Goal: Find specific page/section: Find specific page/section

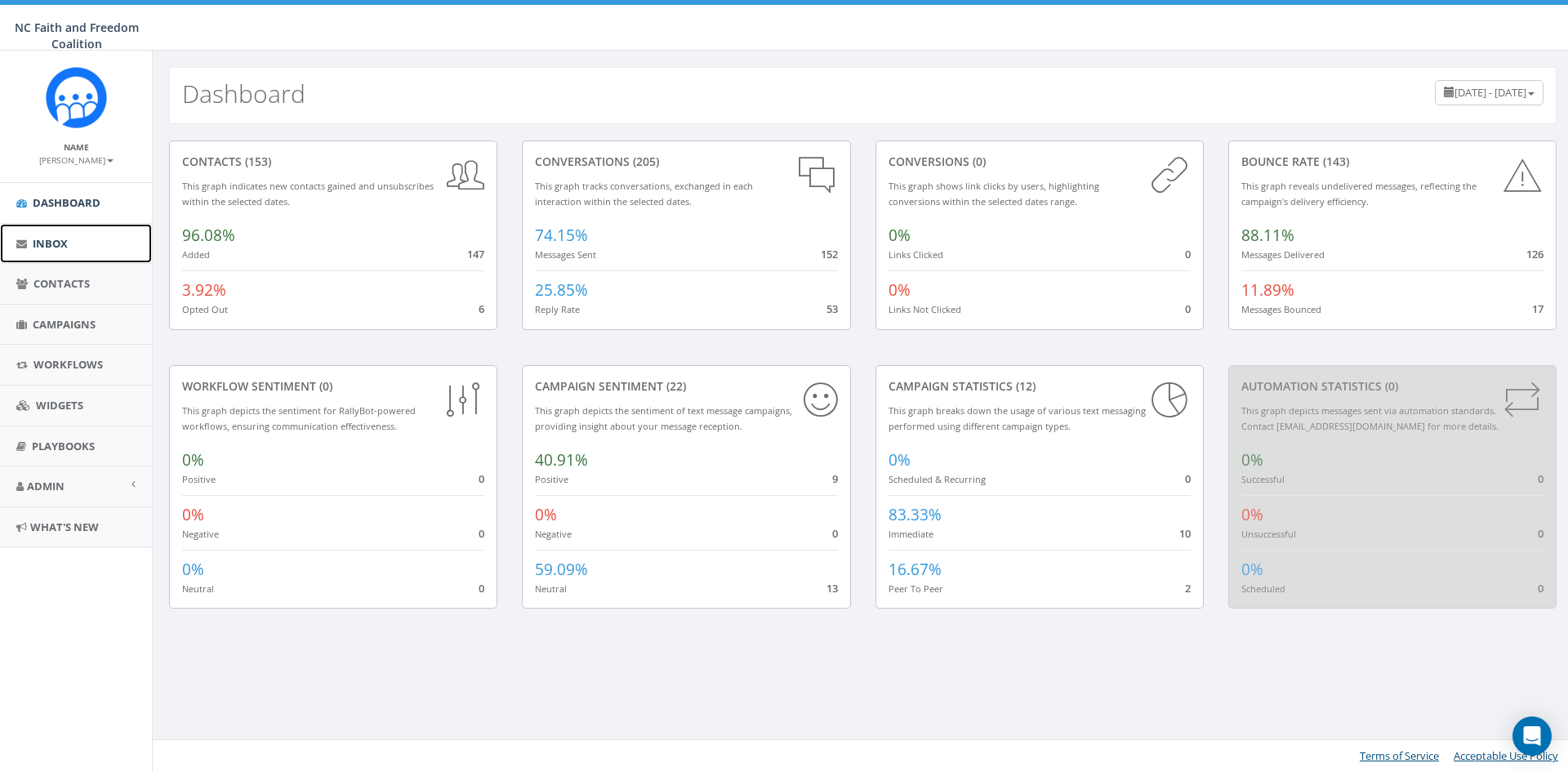
click at [54, 236] on span "Inbox" at bounding box center [50, 244] width 35 height 15
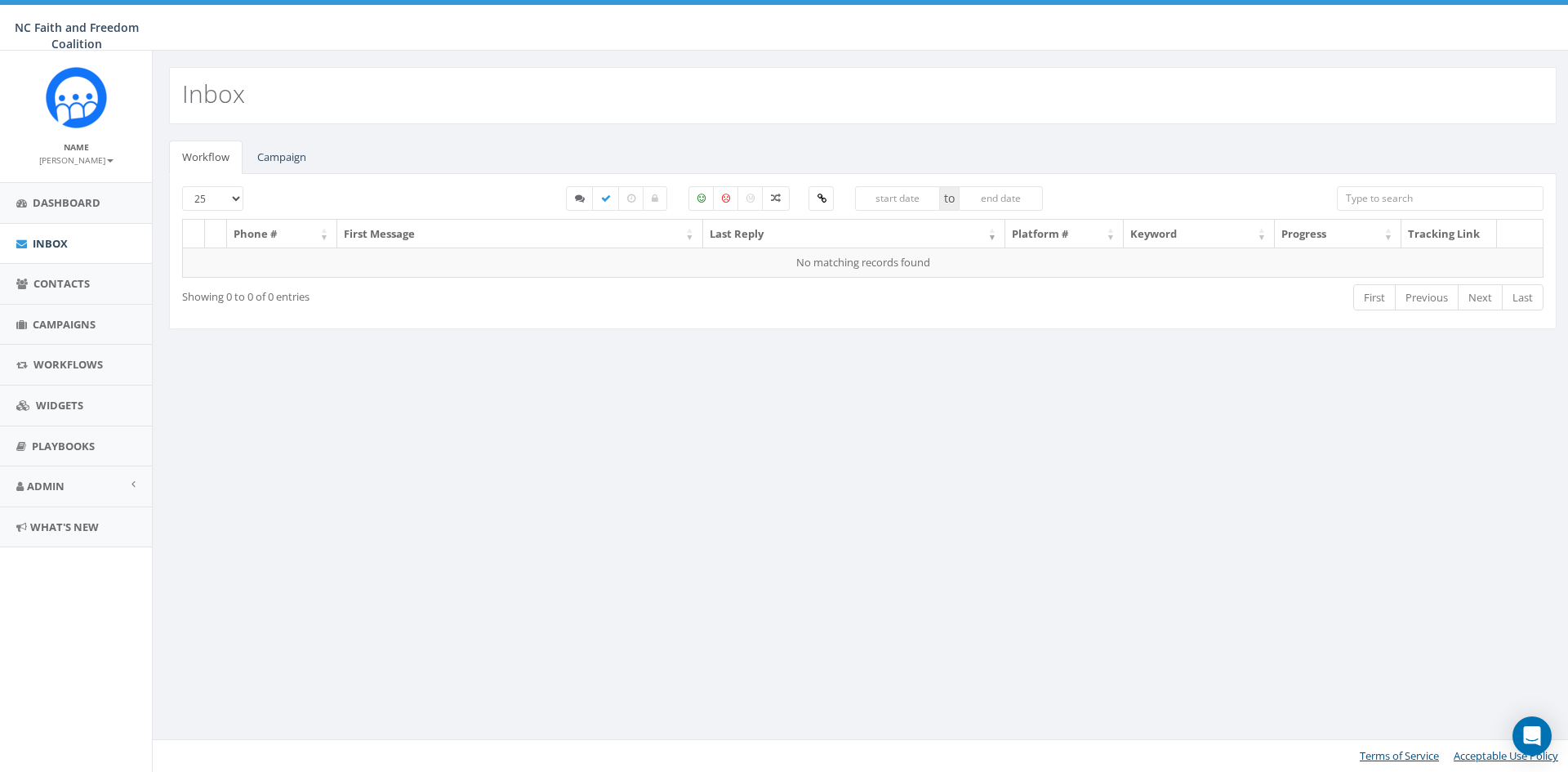
select select
click at [269, 159] on link "Campaign" at bounding box center [281, 157] width 75 height 33
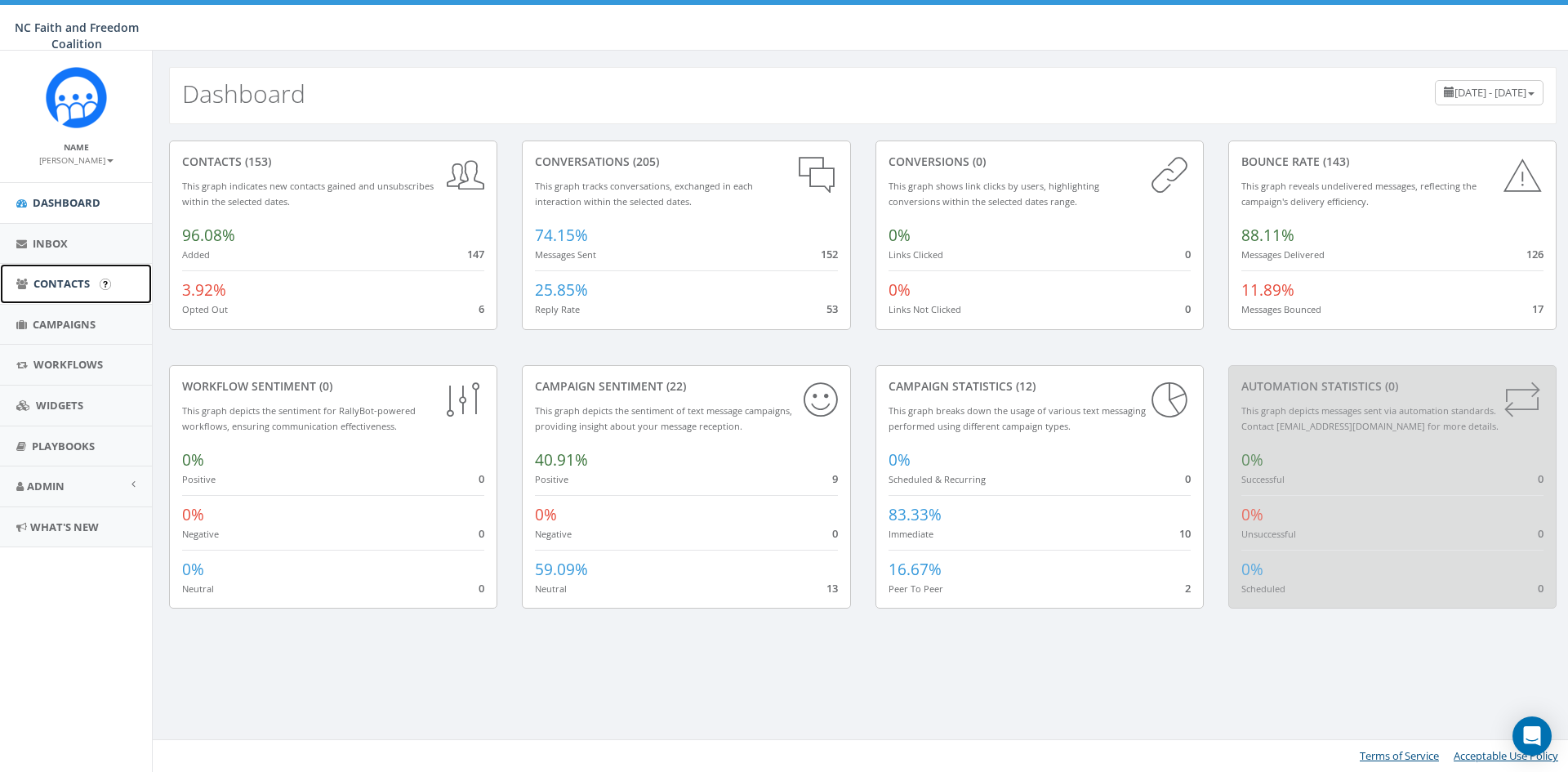
click at [60, 272] on link "Contacts" at bounding box center [76, 283] width 152 height 40
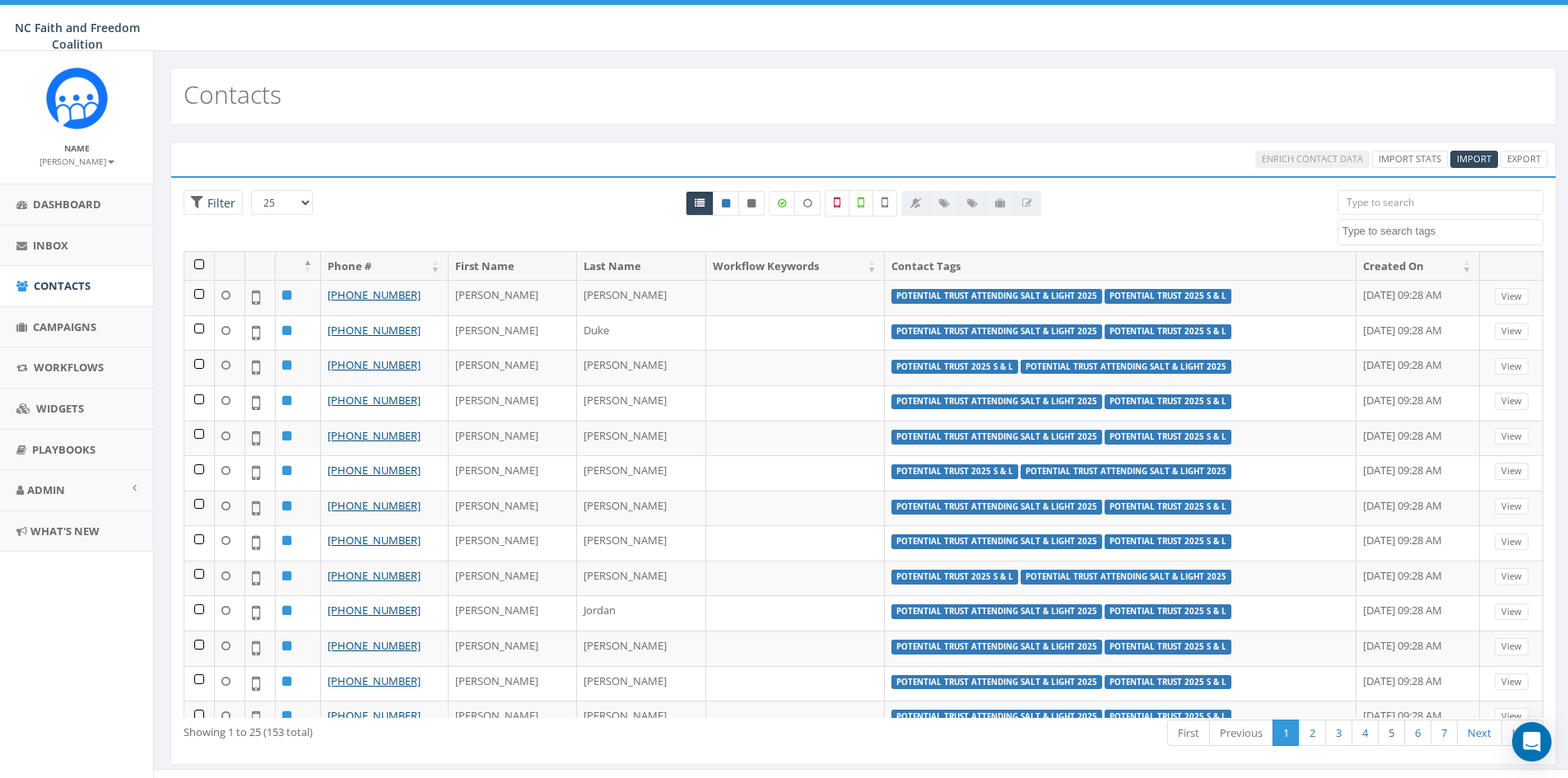
select select
click at [1381, 206] on input "search" at bounding box center [1440, 202] width 206 height 25
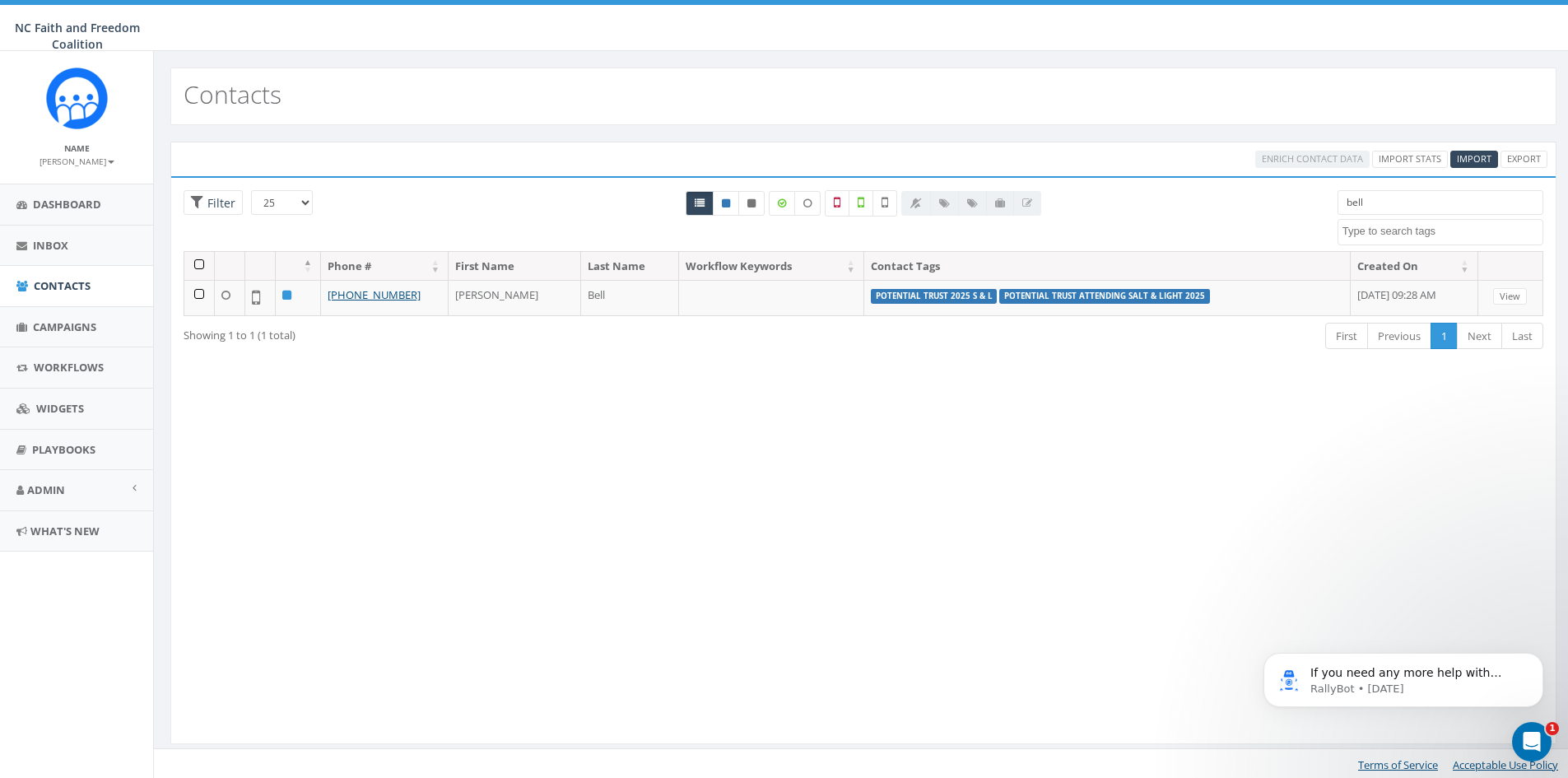
type input "bell"
click at [1405, 232] on textarea "Search" at bounding box center [1442, 232] width 200 height 15
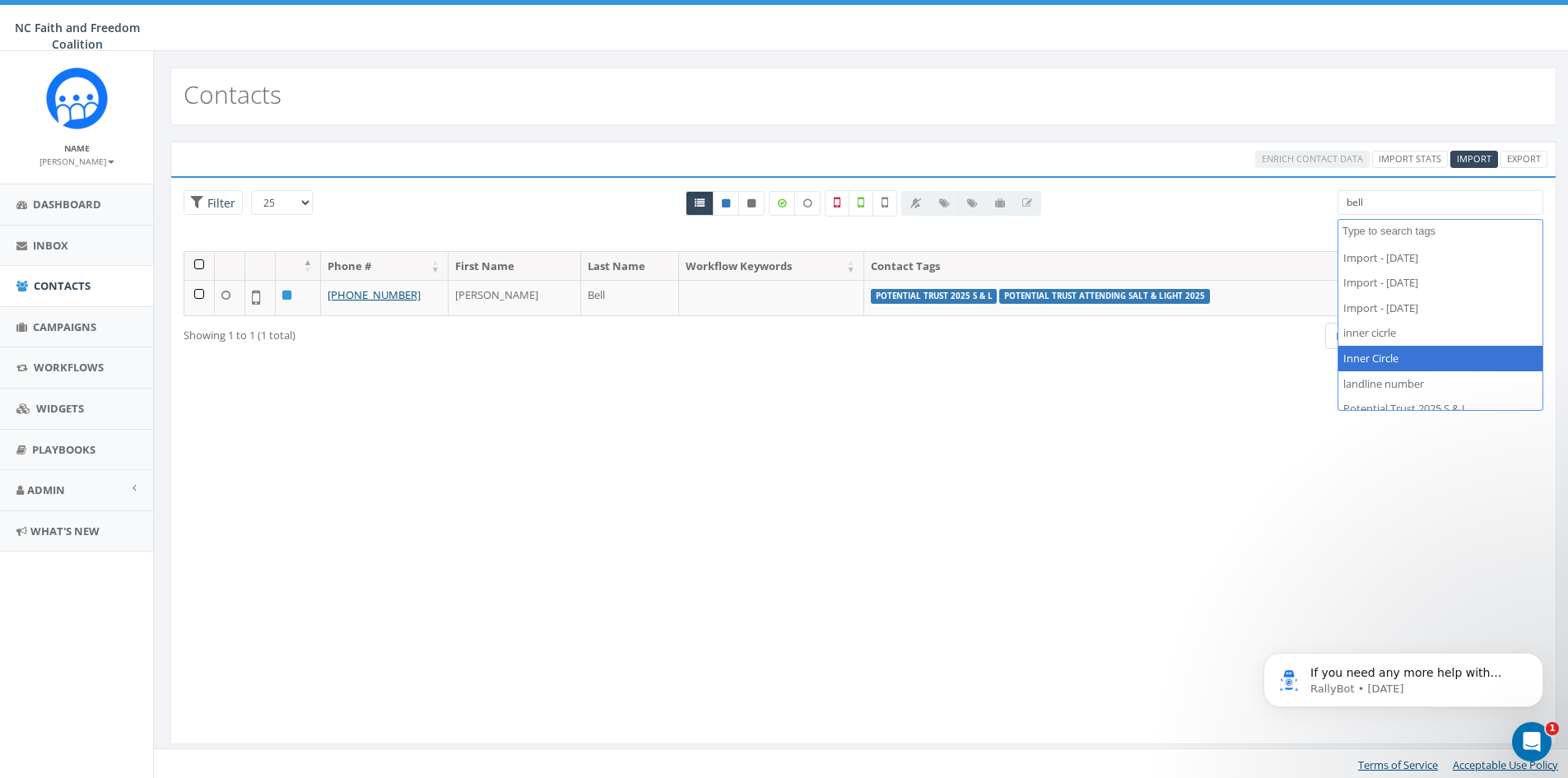
scroll to position [76, 0]
select select "Potential Trust attending Salt & Light 2025"
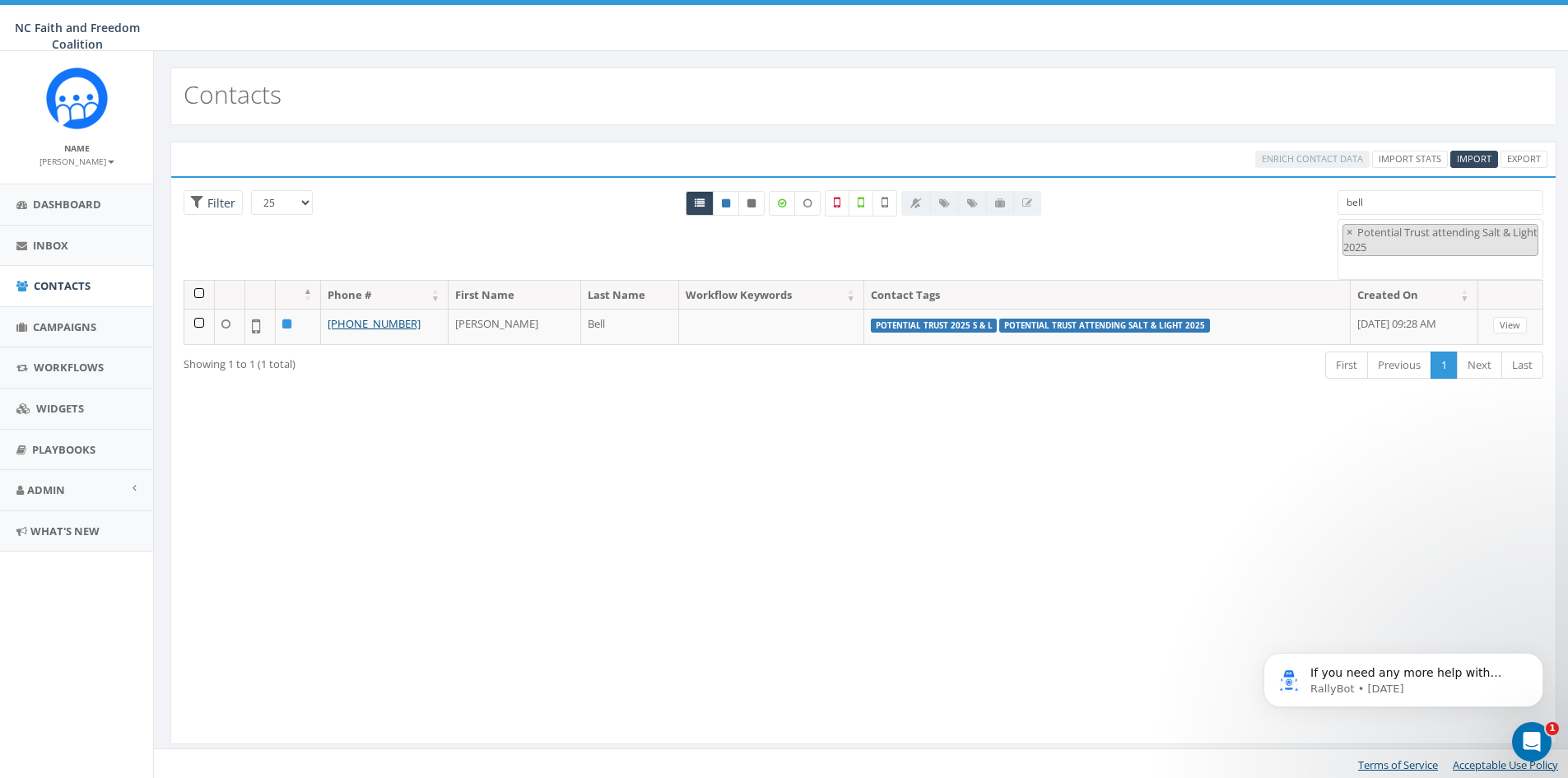
drag, startPoint x: 1392, startPoint y: 195, endPoint x: 1312, endPoint y: 212, distance: 81.8
click at [1312, 212] on div "25 50 100 Filter All 0 contact(s) on current page All 1 contact(s) filtered bel…" at bounding box center [864, 235] width 1385 height 89
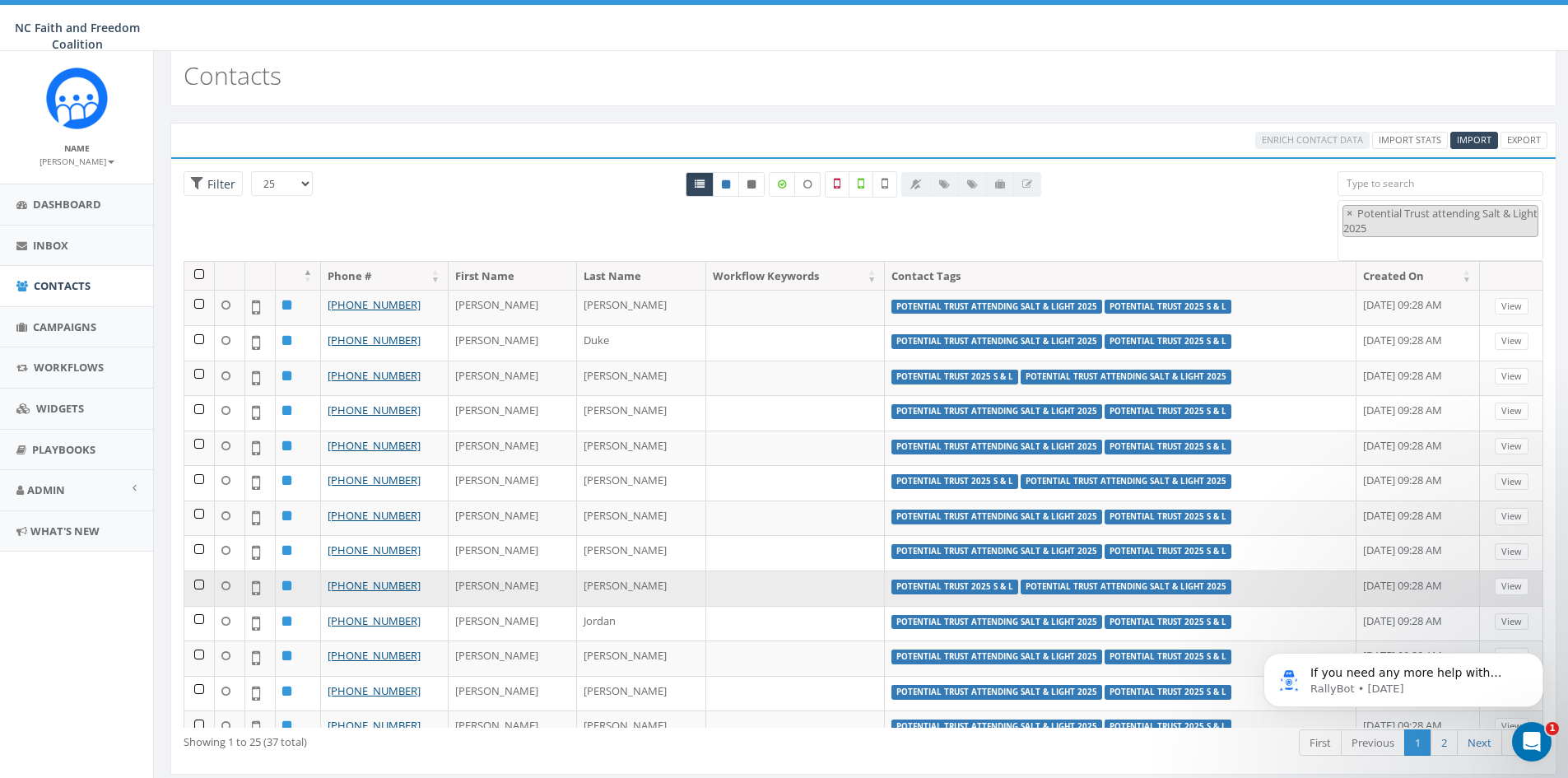
scroll to position [0, 0]
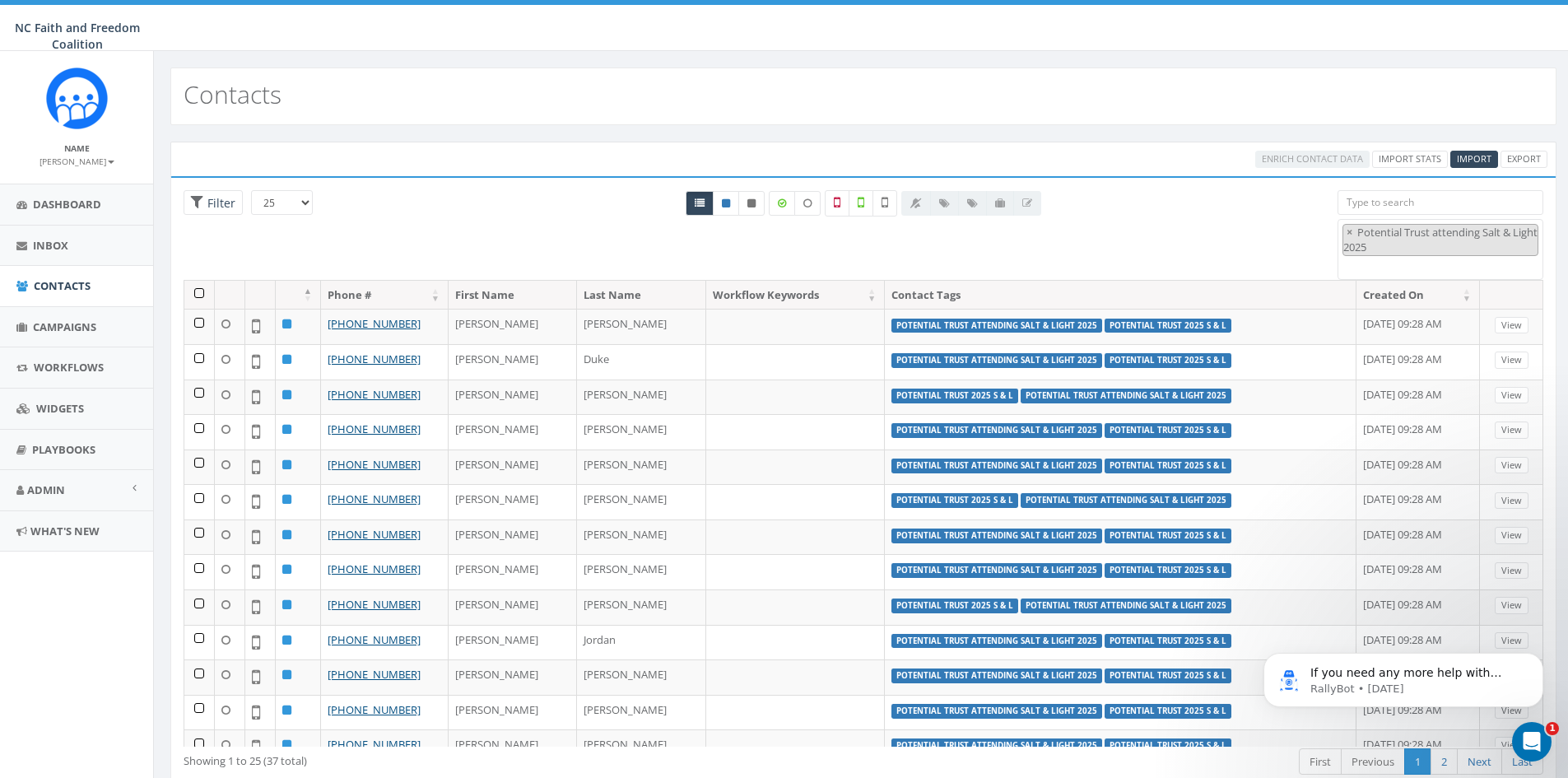
click at [1467, 246] on li "× Potential Trust attending Salt & Light 2025" at bounding box center [1441, 240] width 195 height 32
